Goal: Information Seeking & Learning: Compare options

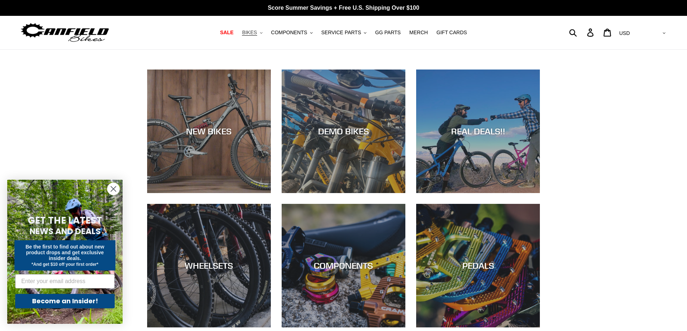
click at [255, 36] on span "BIKES" at bounding box center [249, 33] width 15 height 6
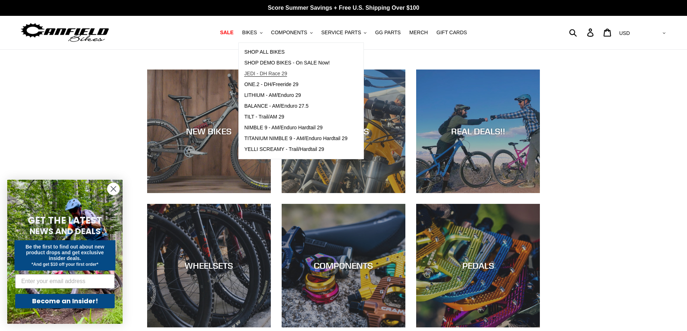
click at [262, 77] on span "JEDI - DH Race 29" at bounding box center [265, 74] width 43 height 6
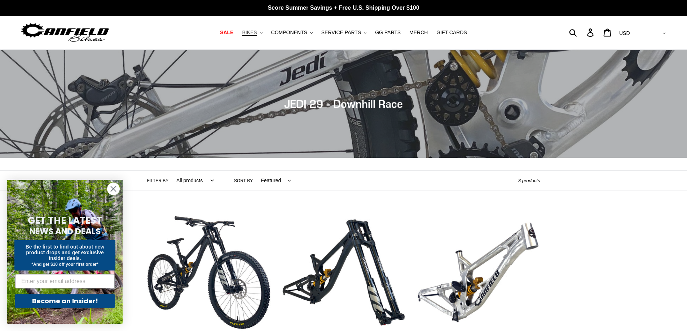
click at [257, 30] on span "BIKES" at bounding box center [249, 33] width 15 height 6
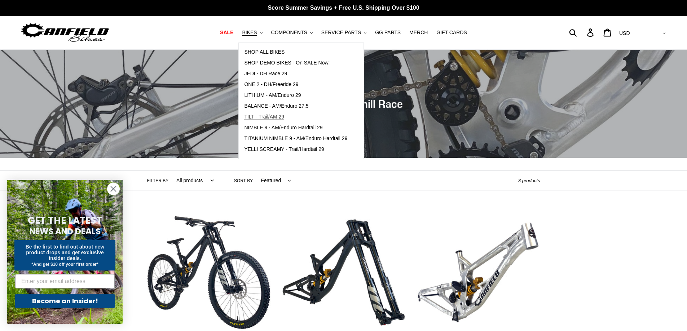
click at [262, 115] on span "TILT - Trail/AM 29" at bounding box center [264, 117] width 40 height 6
